Goal: Task Accomplishment & Management: Complete application form

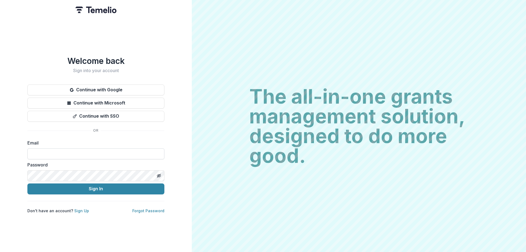
click at [55, 152] on input at bounding box center [95, 153] width 137 height 11
type input "**********"
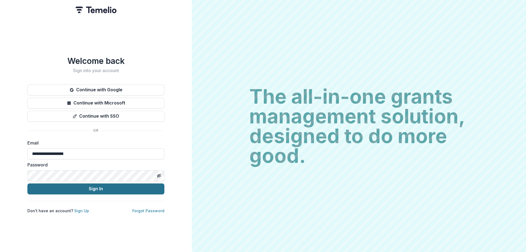
click at [95, 185] on button "Sign In" at bounding box center [95, 188] width 137 height 11
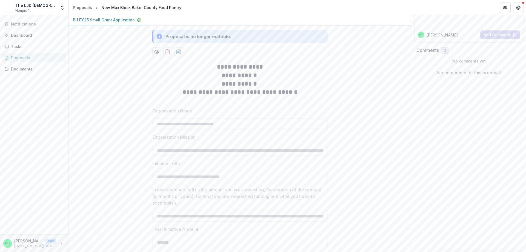
scroll to position [82, 0]
click at [113, 22] on p "BH FY25 Small Grant Application" at bounding box center [104, 20] width 62 height 6
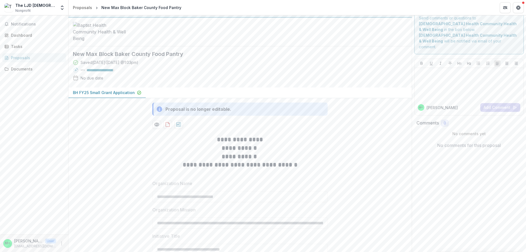
scroll to position [0, 0]
